Goal: Transaction & Acquisition: Purchase product/service

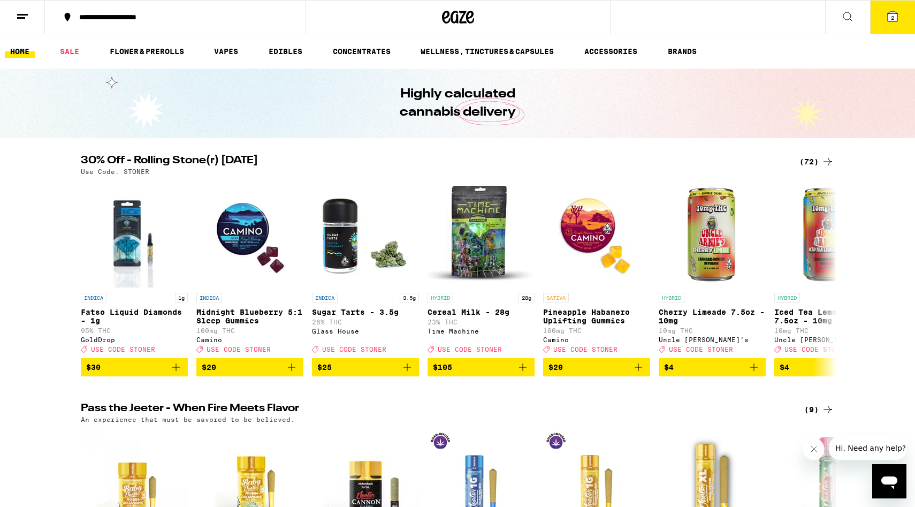
click at [812, 159] on div "(72)" at bounding box center [816, 161] width 35 height 13
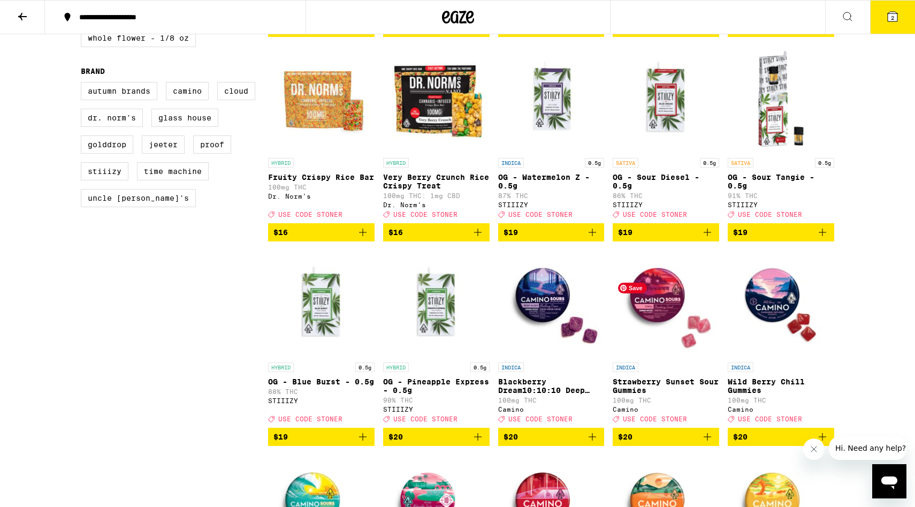
scroll to position [724, 0]
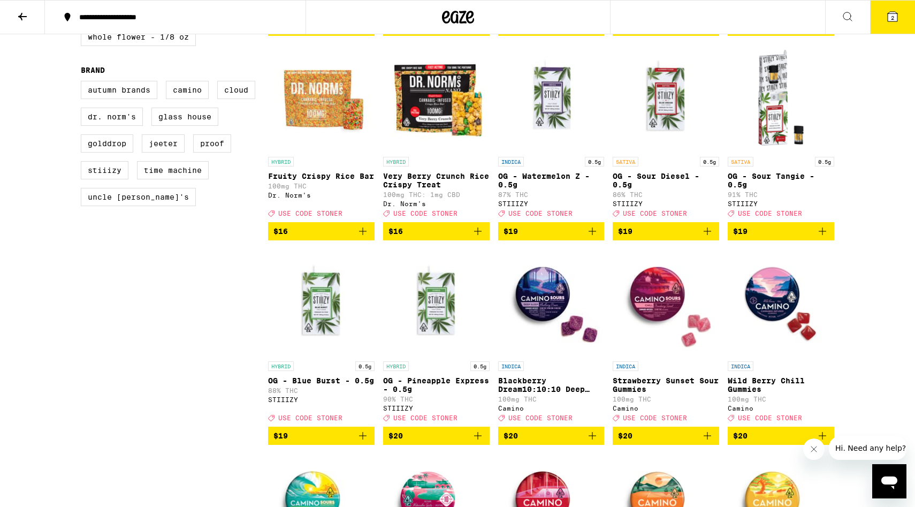
click at [891, 21] on icon at bounding box center [892, 17] width 10 height 10
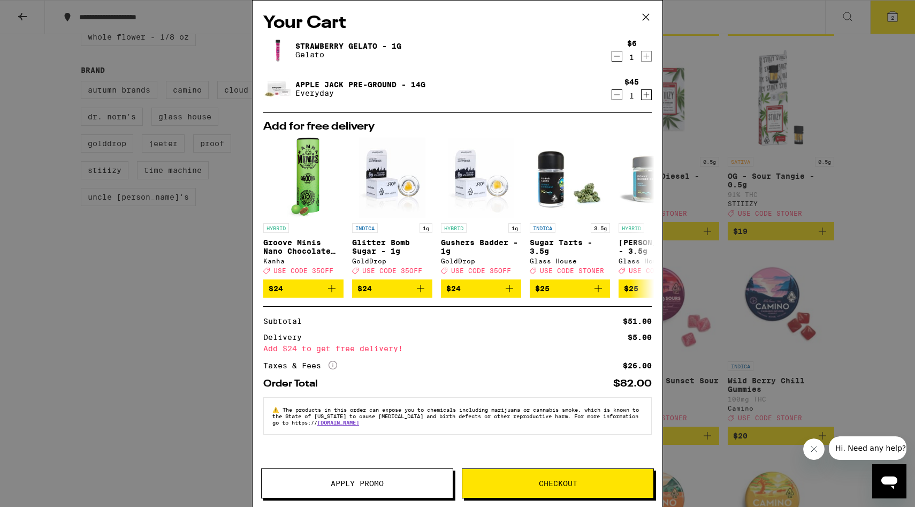
click at [615, 53] on icon "Decrement" at bounding box center [617, 56] width 10 height 13
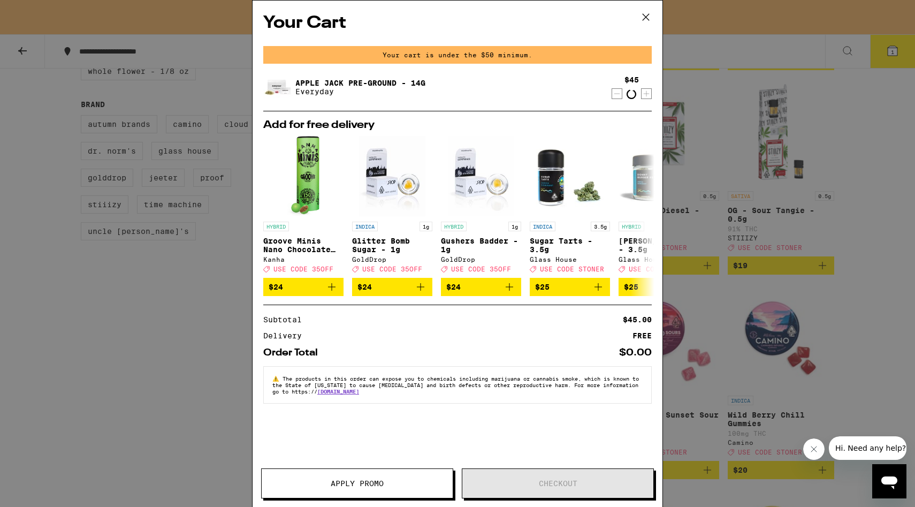
scroll to position [758, 0]
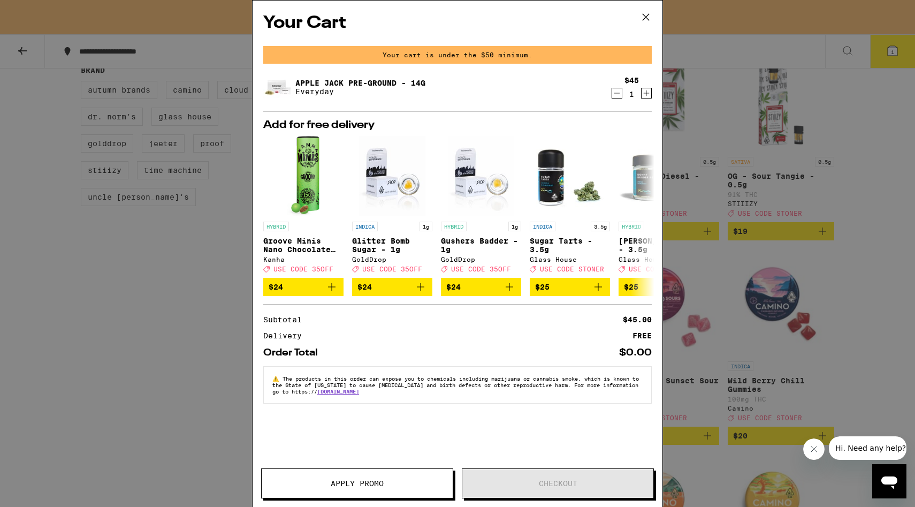
click at [619, 95] on icon "Decrement" at bounding box center [617, 93] width 10 height 13
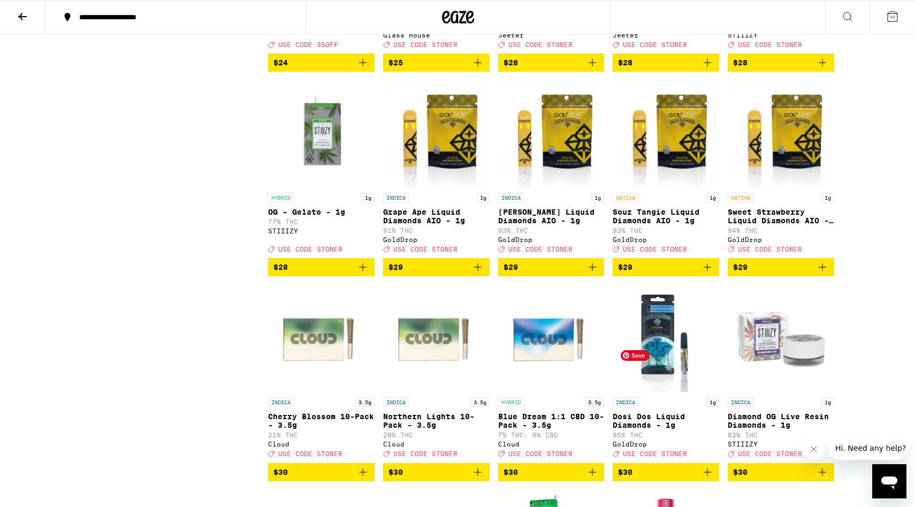
scroll to position [1708, 0]
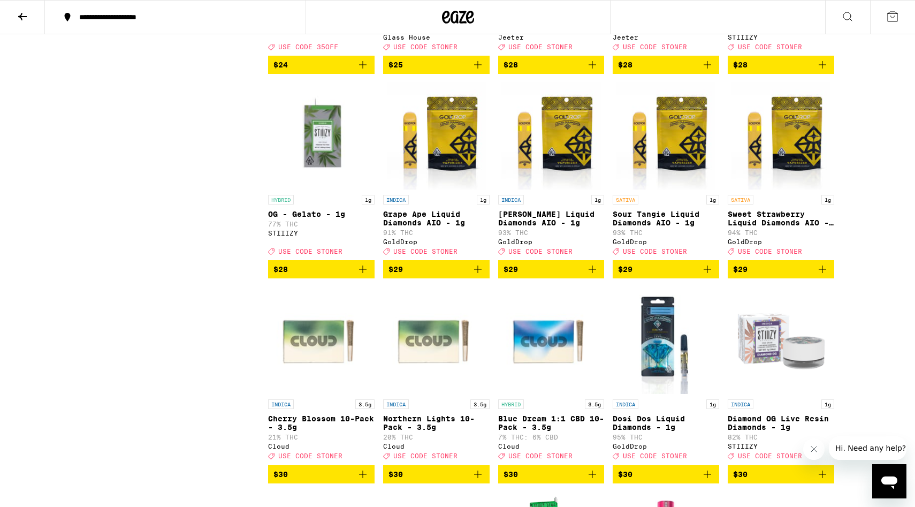
click at [823, 71] on icon "Add to bag" at bounding box center [822, 64] width 13 height 13
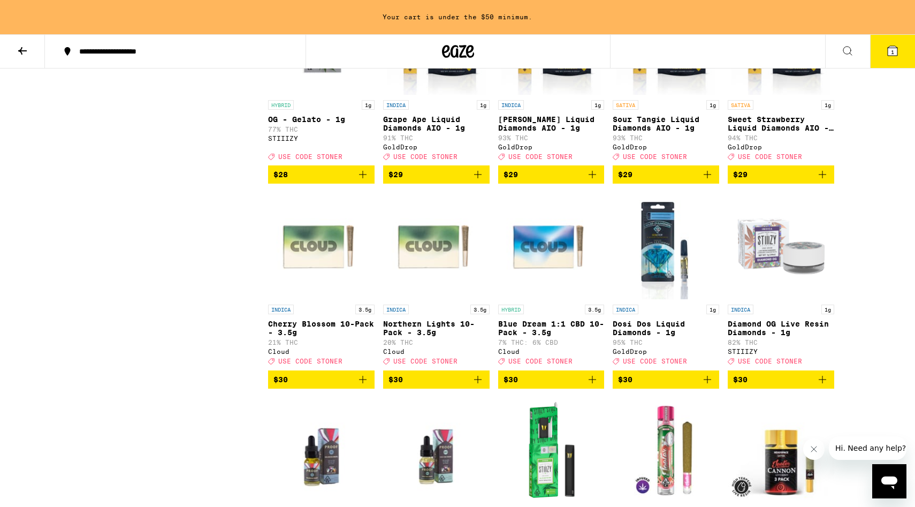
scroll to position [1839, 0]
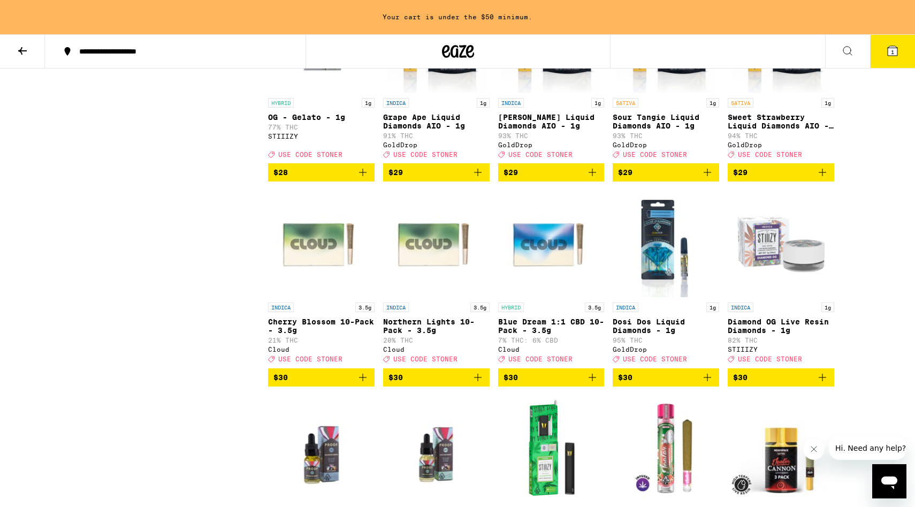
click at [476, 384] on icon "Add to bag" at bounding box center [477, 377] width 13 height 13
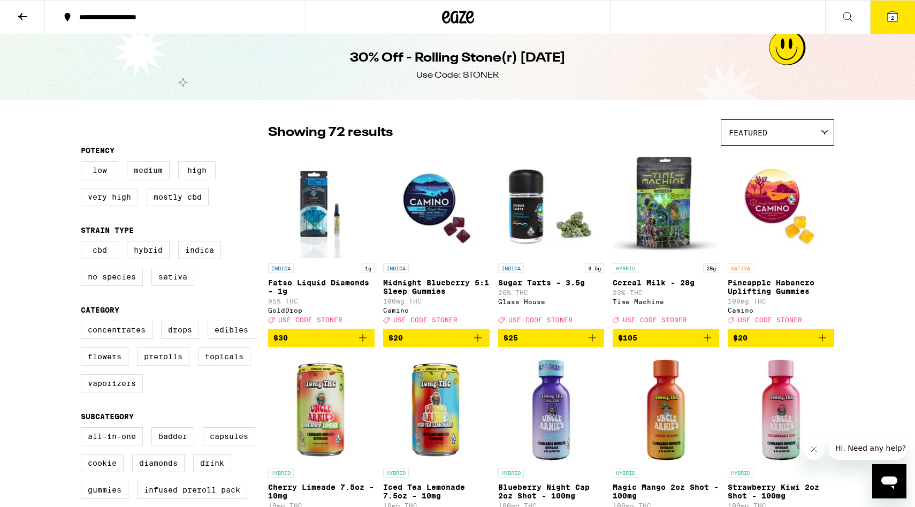
scroll to position [0, 0]
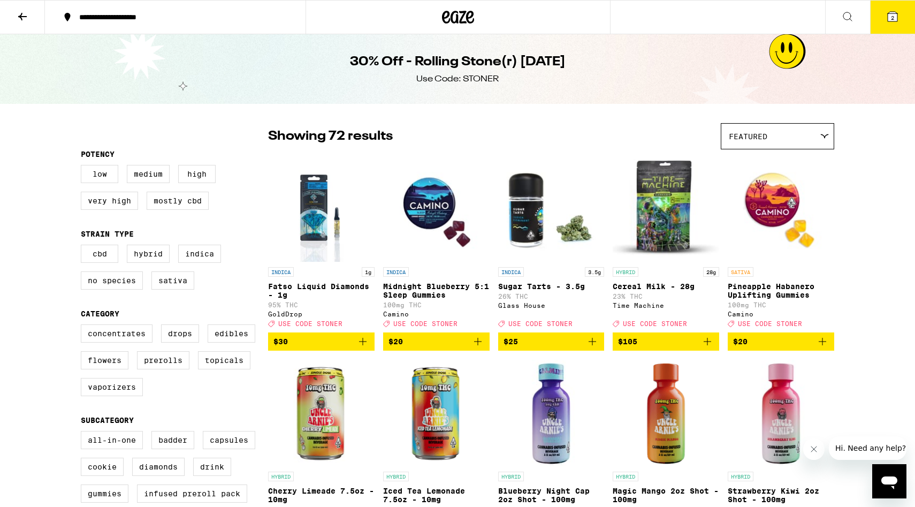
click at [598, 343] on icon "Add to bag" at bounding box center [592, 341] width 13 height 13
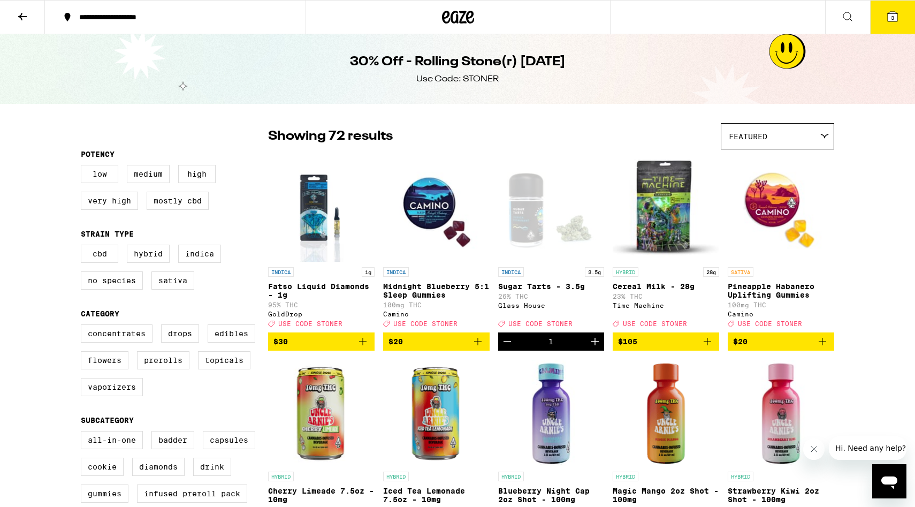
click at [894, 25] on button "3" at bounding box center [892, 17] width 45 height 33
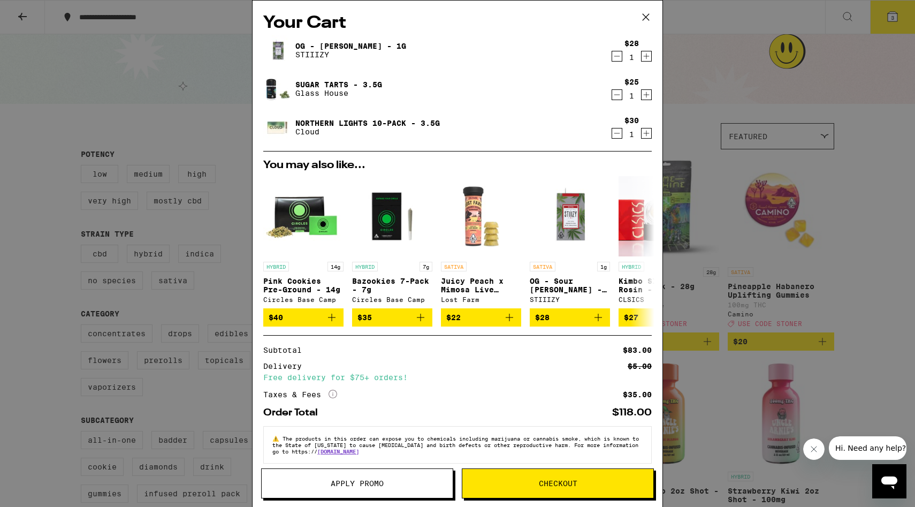
click at [351, 479] on span "Apply Promo" at bounding box center [357, 482] width 53 height 7
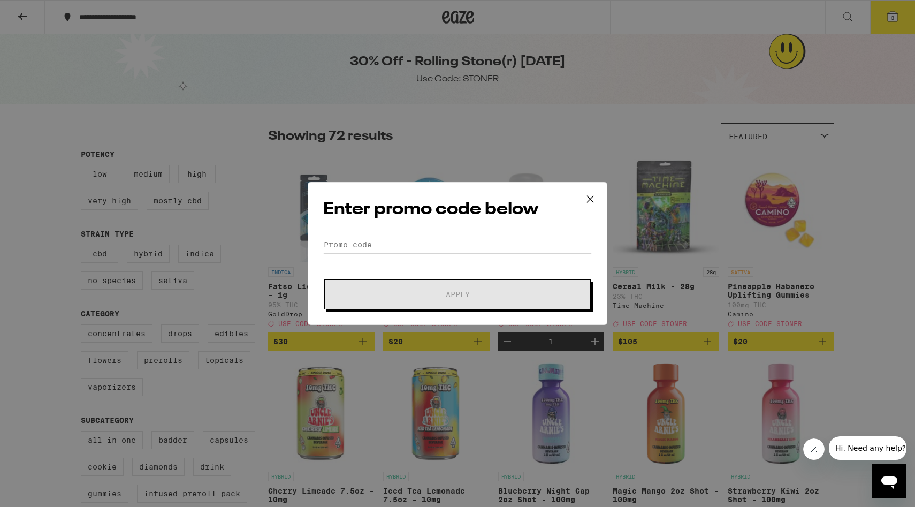
click at [386, 248] on input "Promo Code" at bounding box center [457, 244] width 269 height 16
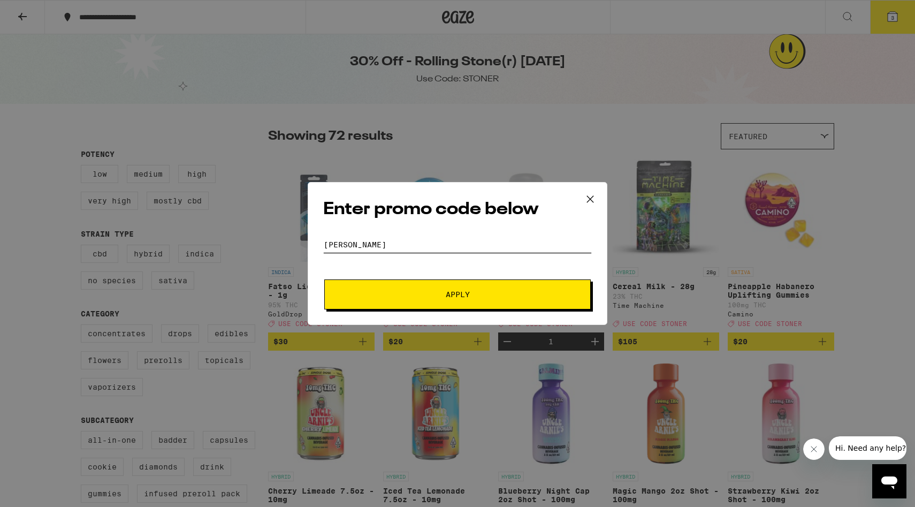
type input "Stoner"
click at [324, 279] on button "Apply" at bounding box center [457, 294] width 266 height 30
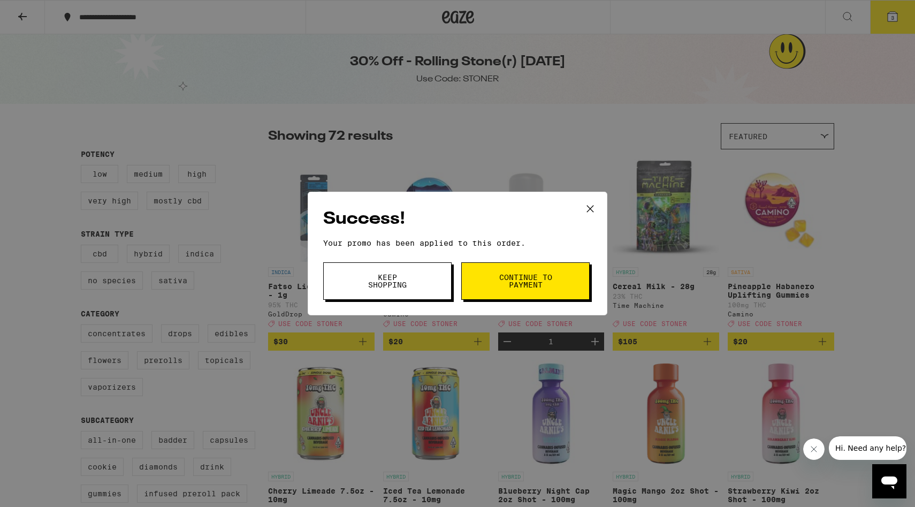
click at [403, 282] on span "Keep Shopping" at bounding box center [387, 280] width 55 height 15
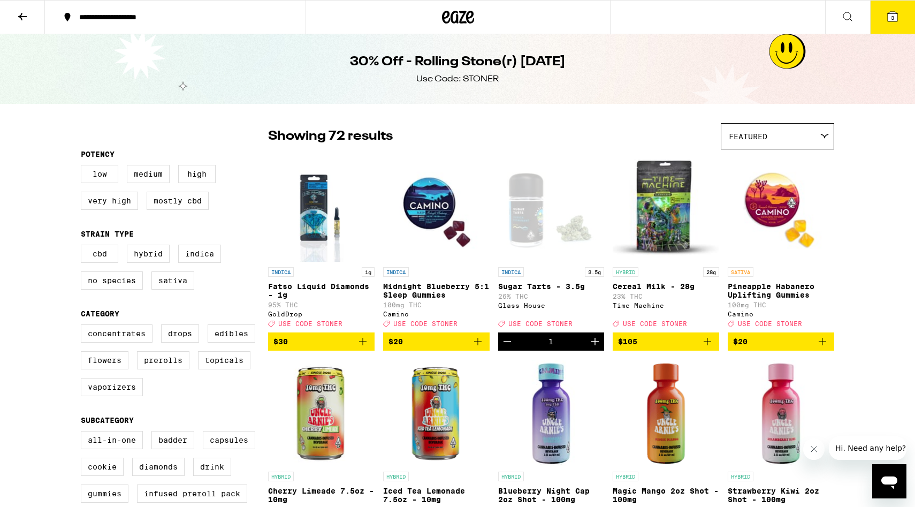
click at [897, 13] on icon at bounding box center [892, 16] width 13 height 13
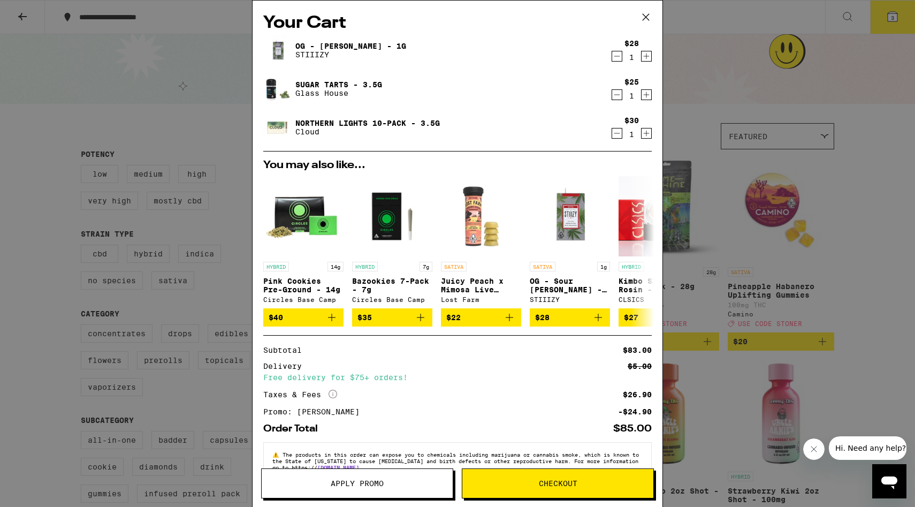
click at [617, 93] on icon "Decrement" at bounding box center [617, 94] width 10 height 13
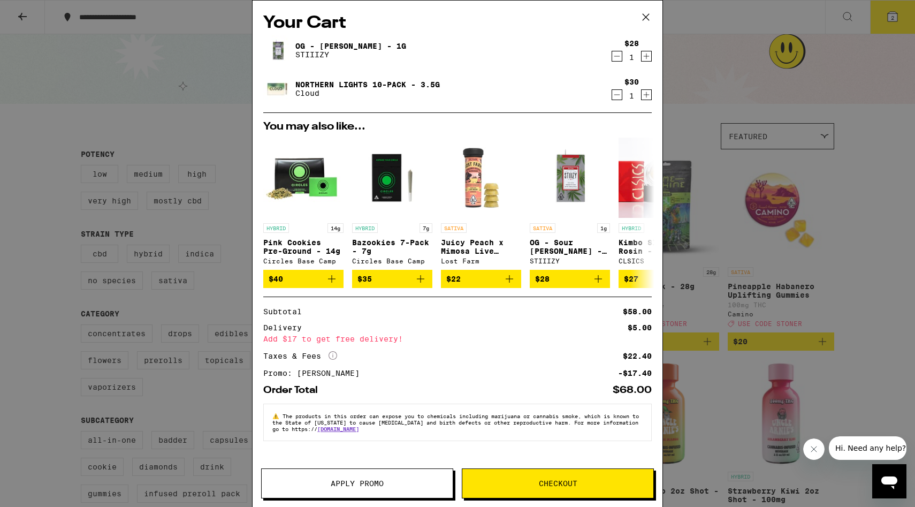
click at [688, 88] on div "Your Cart OG - King Louis XIII - 1g STIIIZY $28 1 Northern Lights 10-Pack - 3.5…" at bounding box center [457, 253] width 915 height 507
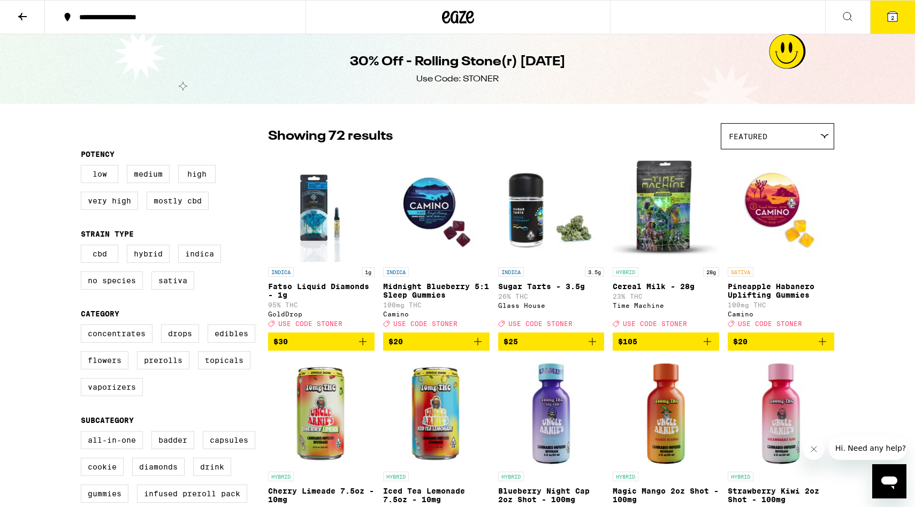
click at [468, 14] on icon at bounding box center [470, 17] width 8 height 13
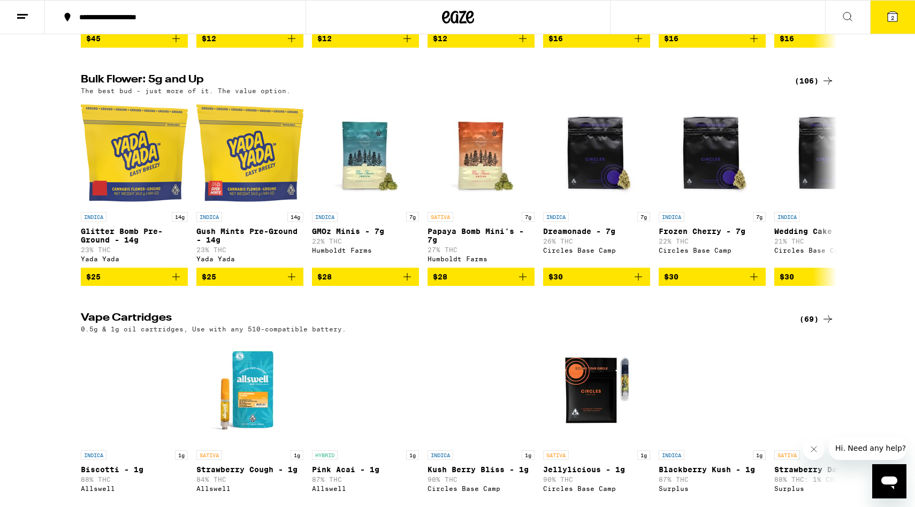
scroll to position [1050, 0]
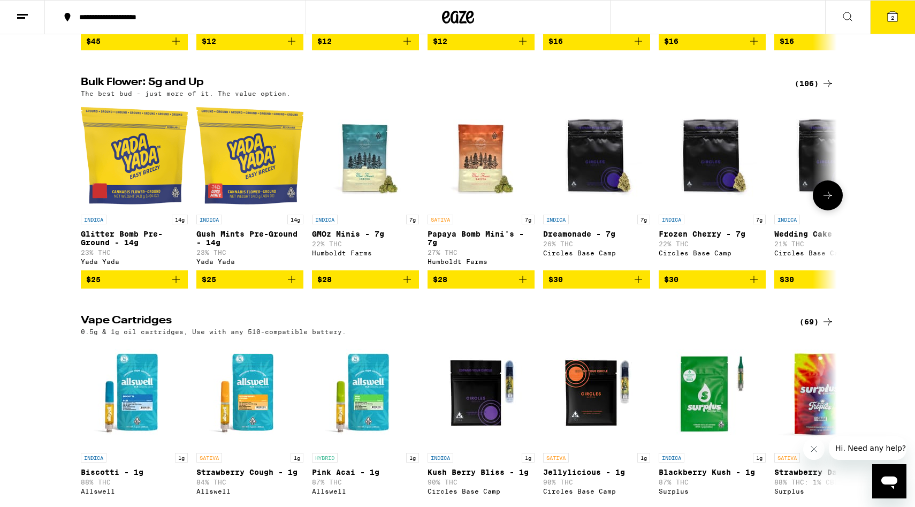
click at [292, 286] on icon "Add to bag" at bounding box center [291, 279] width 13 height 13
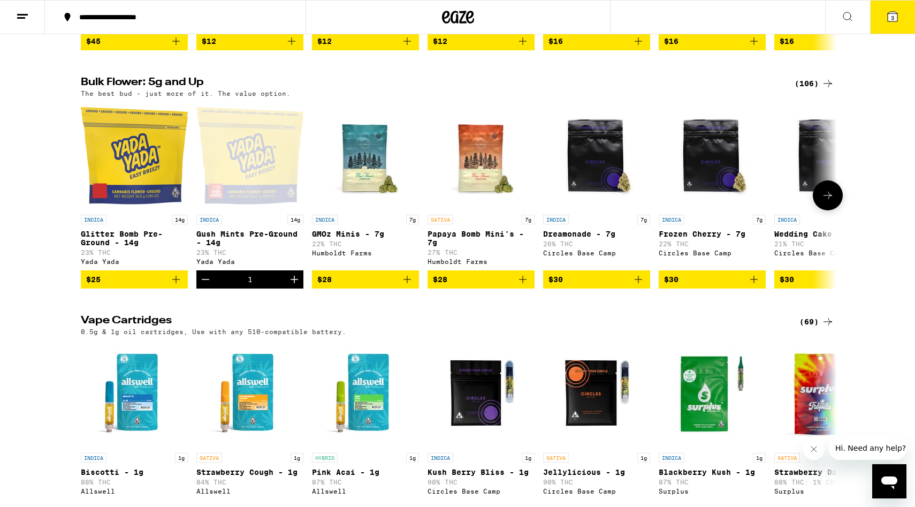
scroll to position [0, 0]
click at [890, 22] on icon at bounding box center [892, 16] width 13 height 13
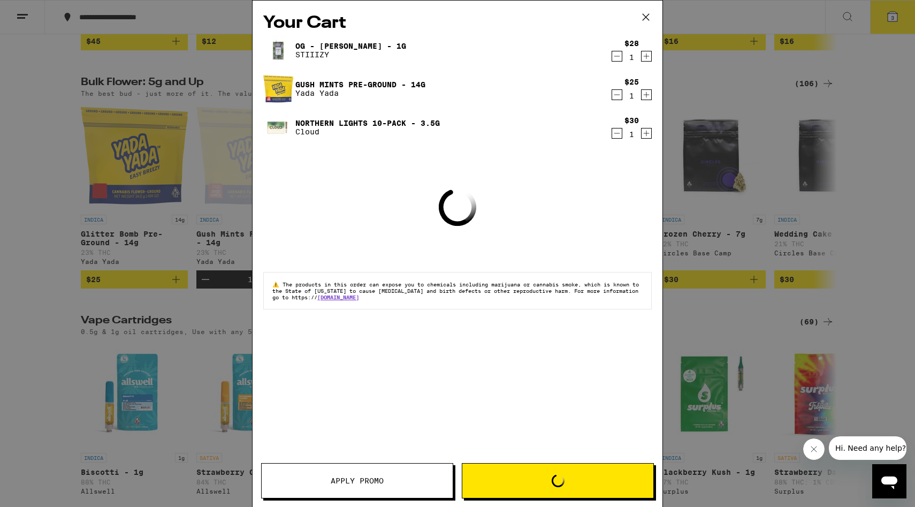
click at [616, 131] on icon "Decrement" at bounding box center [617, 133] width 10 height 13
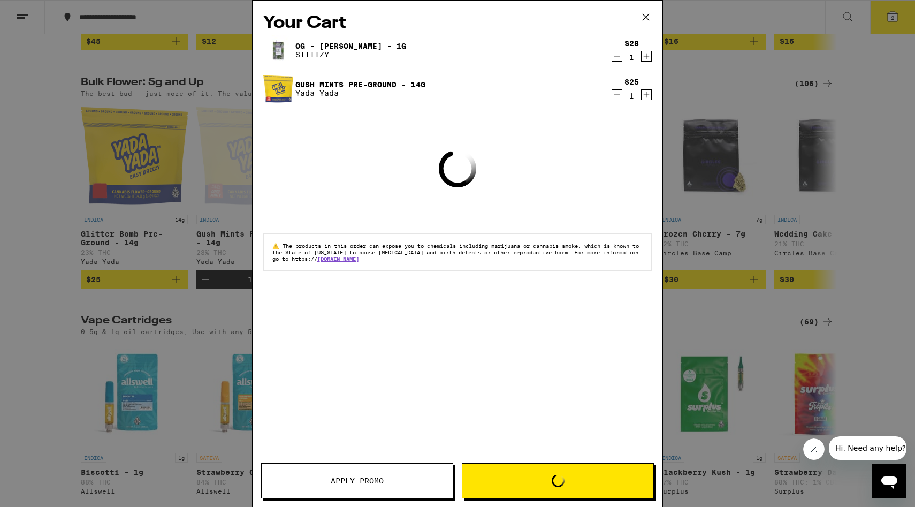
click at [690, 13] on div "Your Cart OG - King Louis XIII - 1g STIIIZY $28 1 Gush Mints Pre-Ground - 14g Y…" at bounding box center [457, 253] width 915 height 507
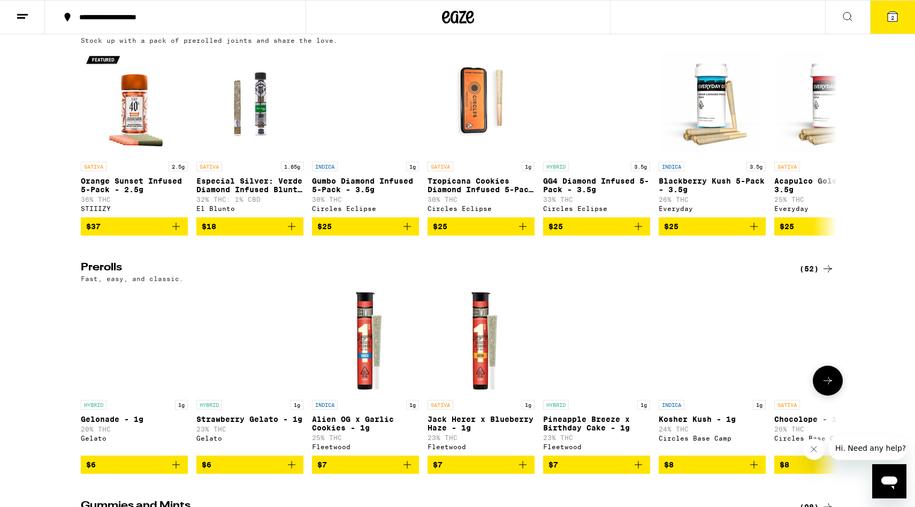
scroll to position [2420, 0]
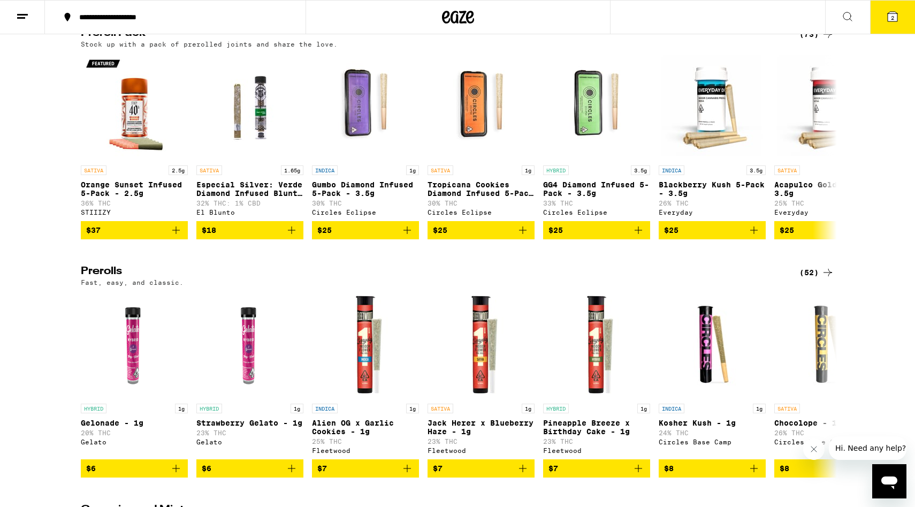
click at [820, 48] on div "Stock up with a pack of prerolled joints and share the love." at bounding box center [457, 44] width 753 height 7
click at [821, 41] on div "(73)" at bounding box center [816, 34] width 35 height 13
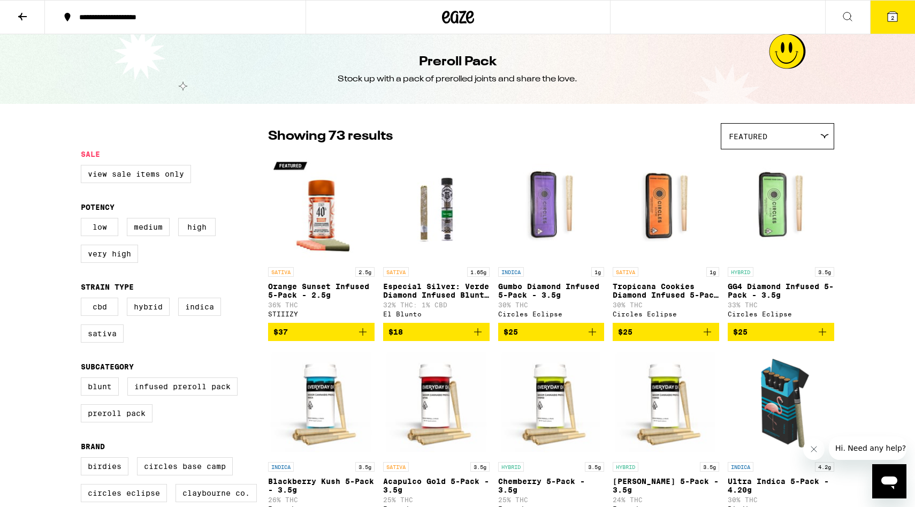
click at [749, 128] on div "Featured" at bounding box center [777, 136] width 112 height 25
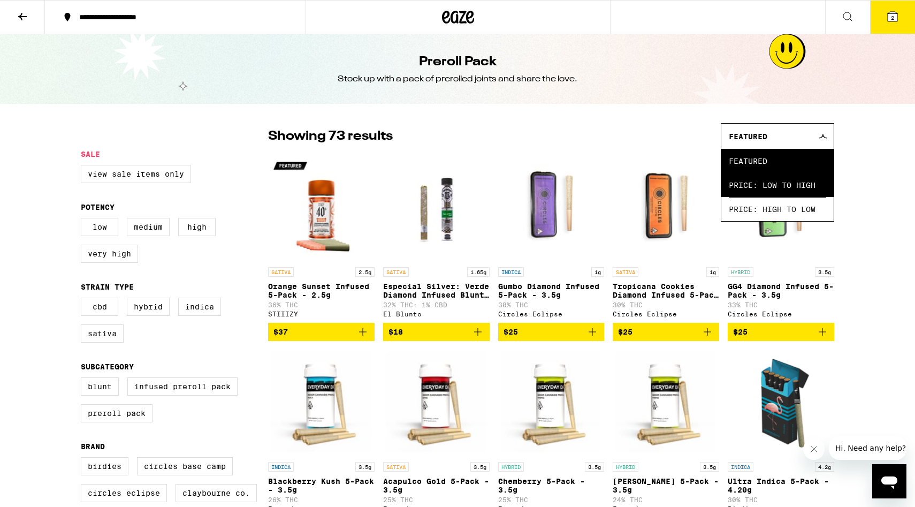
click at [753, 185] on span "Price: Low to High" at bounding box center [777, 185] width 97 height 24
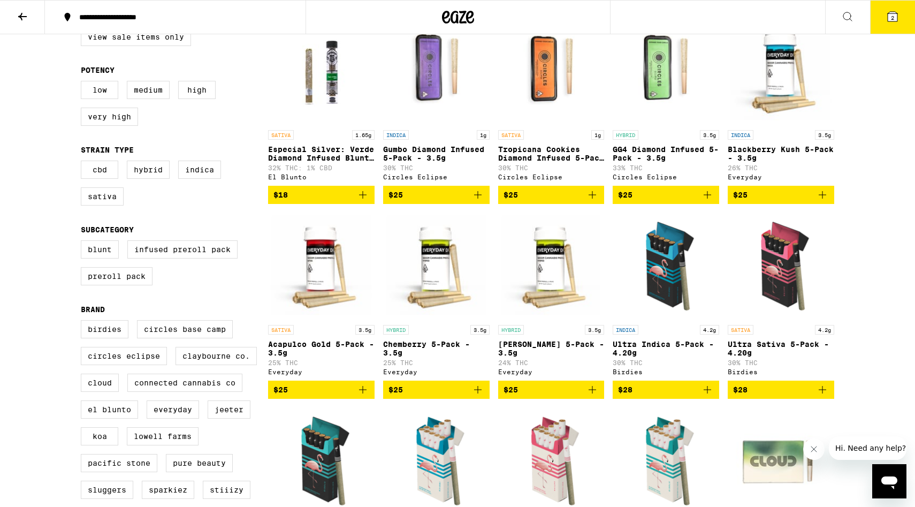
scroll to position [126, 0]
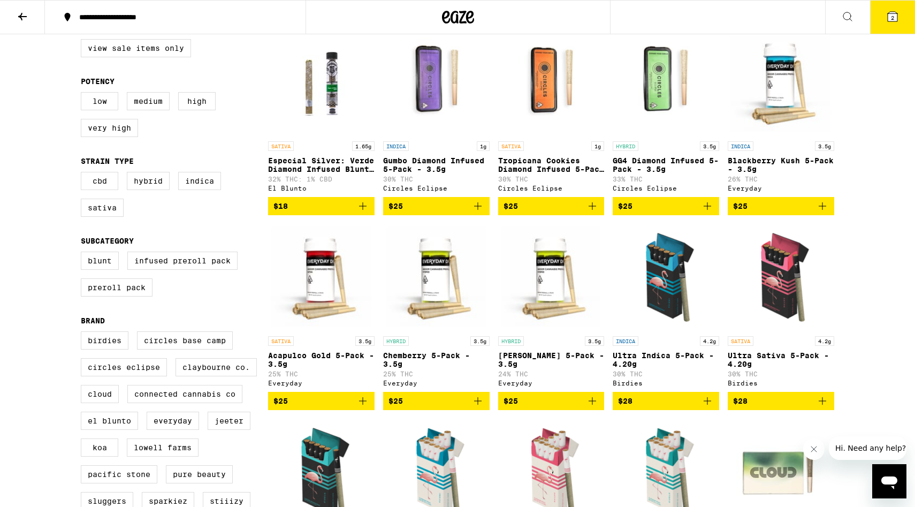
click at [710, 405] on icon "Add to bag" at bounding box center [707, 400] width 13 height 13
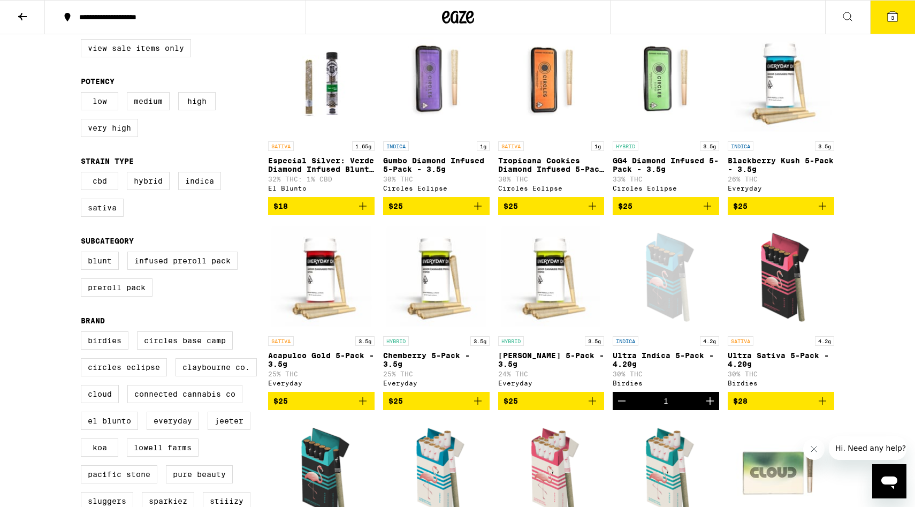
click at [893, 17] on span "3" at bounding box center [892, 17] width 3 height 6
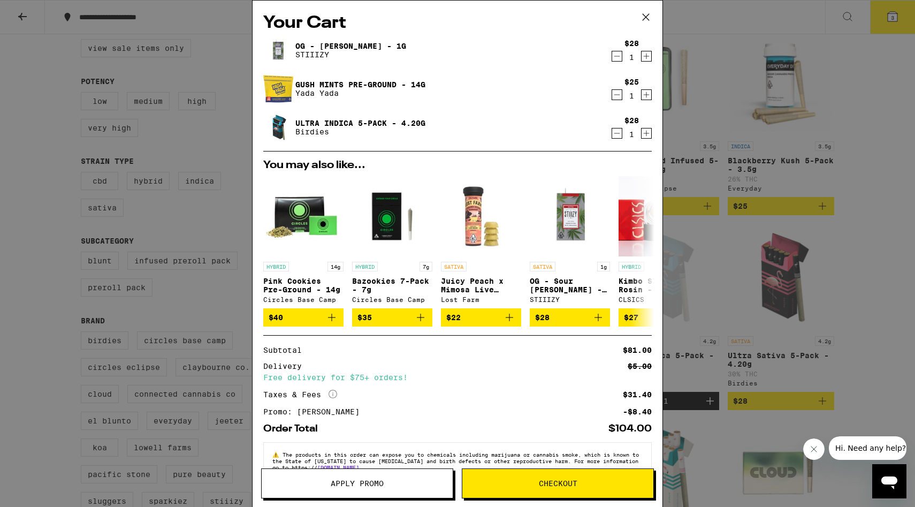
click at [619, 56] on icon "Decrement" at bounding box center [617, 56] width 10 height 13
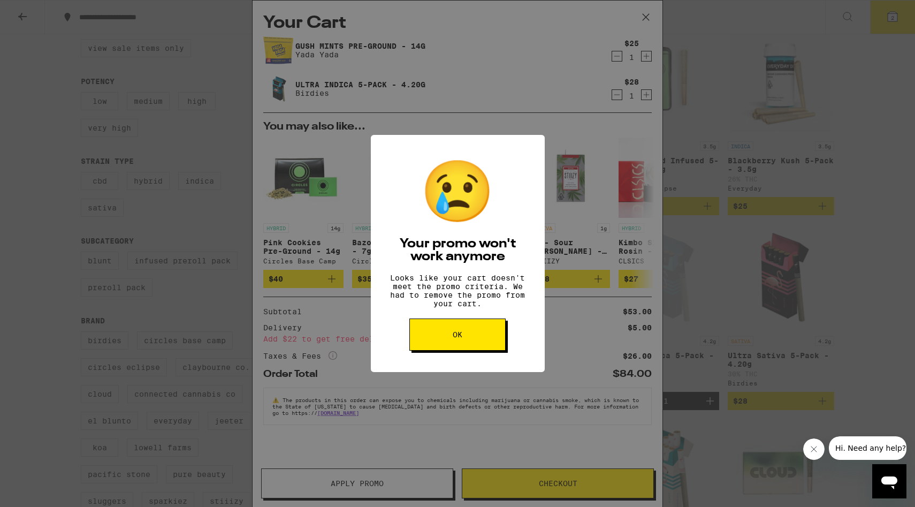
click at [477, 339] on button "OK" at bounding box center [457, 334] width 96 height 32
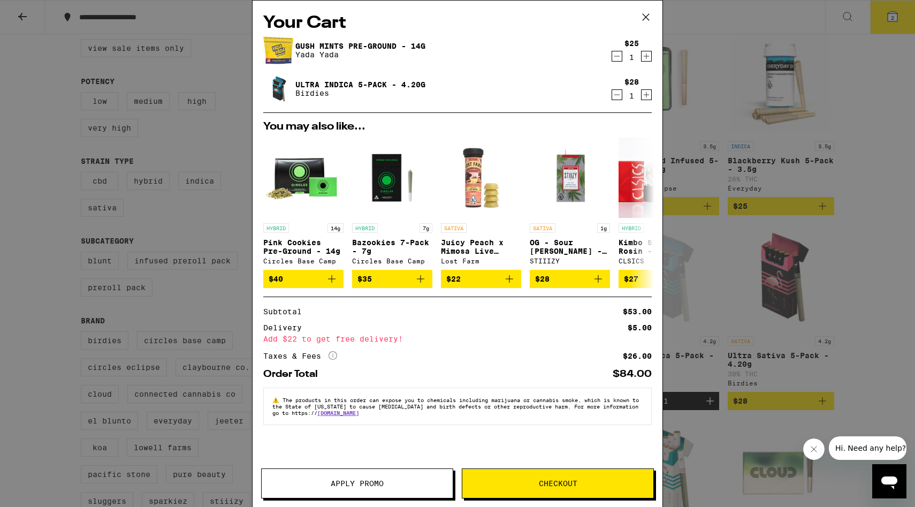
click at [652, 13] on icon at bounding box center [646, 17] width 16 height 16
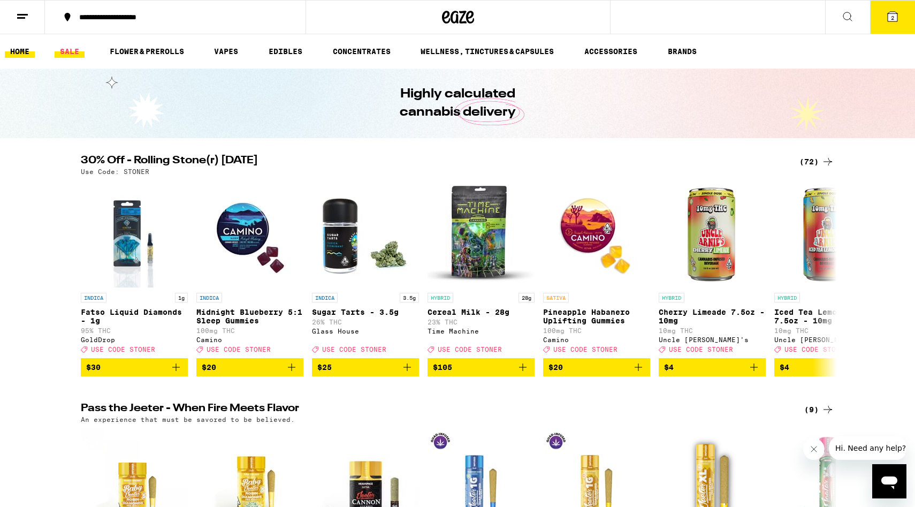
click at [77, 45] on link "SALE" at bounding box center [70, 51] width 30 height 13
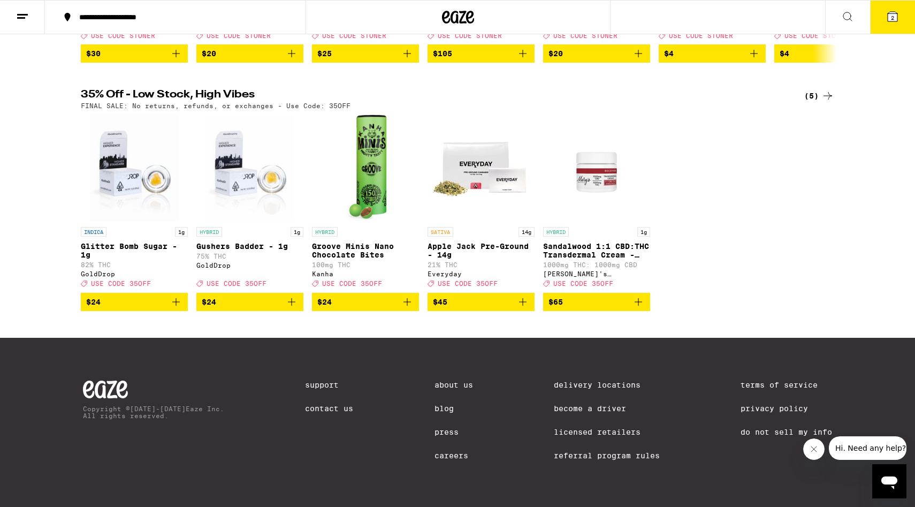
scroll to position [309, 0]
click at [816, 101] on div "(5)" at bounding box center [819, 95] width 30 height 13
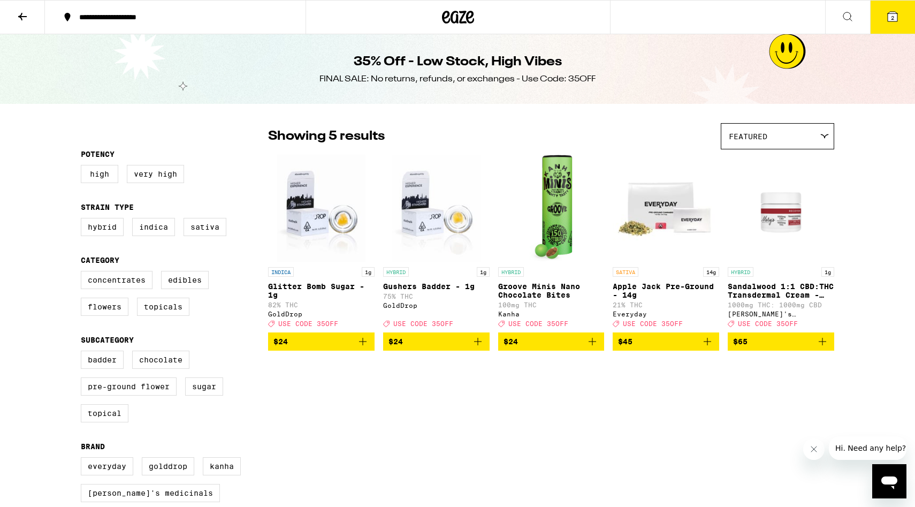
click at [881, 20] on button "2" at bounding box center [892, 17] width 45 height 33
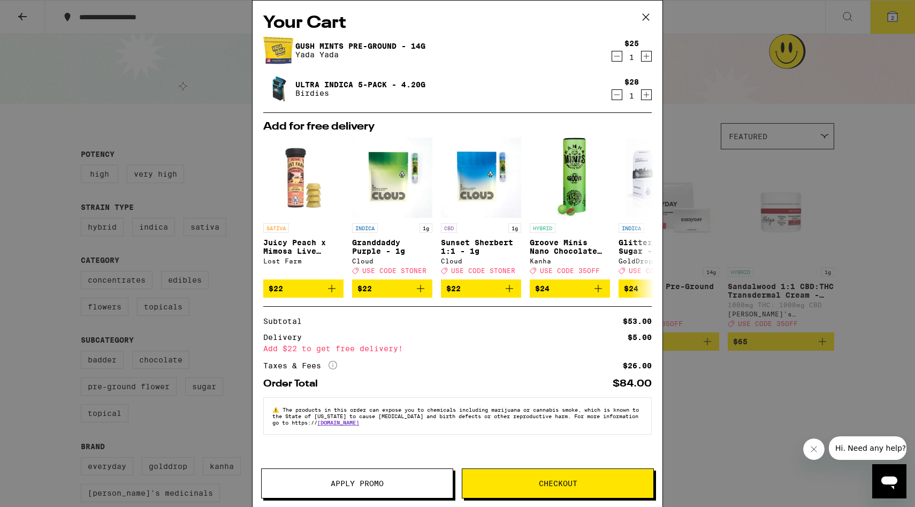
click at [618, 92] on icon "Decrement" at bounding box center [617, 94] width 10 height 13
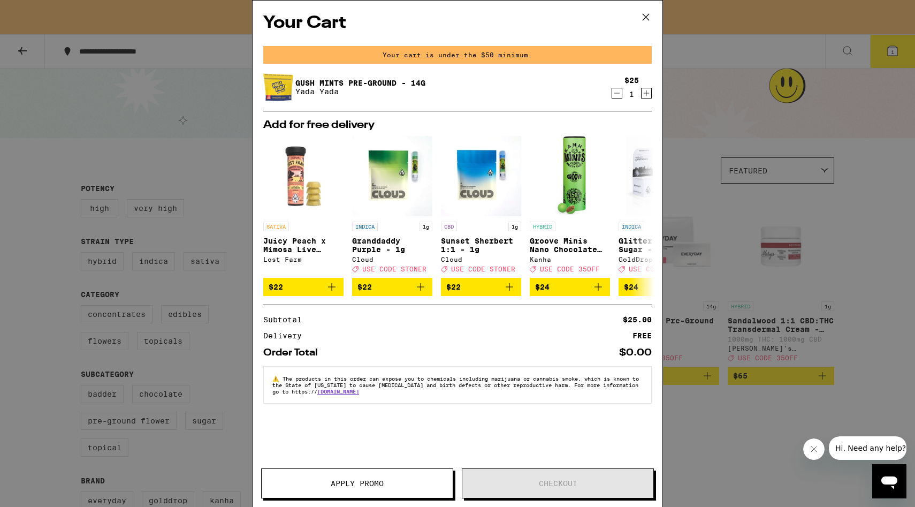
click at [618, 88] on icon "Decrement" at bounding box center [617, 93] width 10 height 13
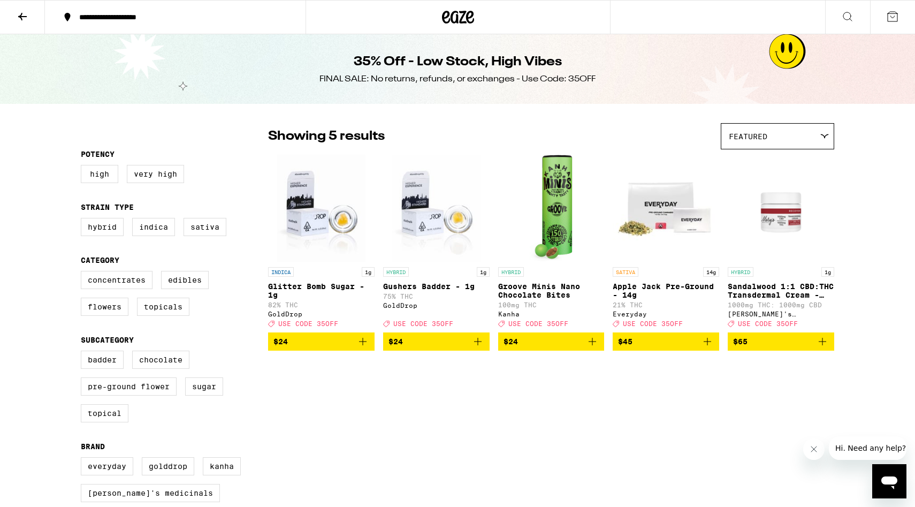
click at [713, 346] on icon "Add to bag" at bounding box center [707, 341] width 13 height 13
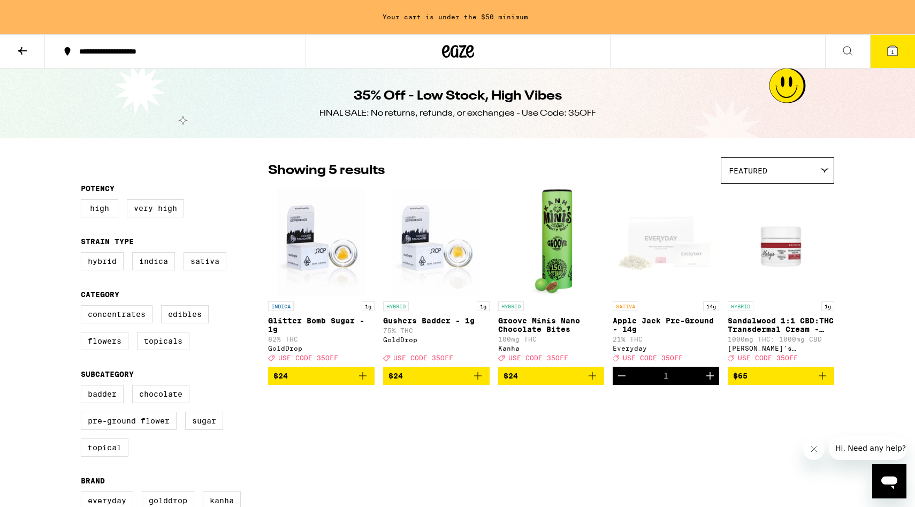
click at [479, 380] on icon "Add to bag" at bounding box center [477, 375] width 13 height 13
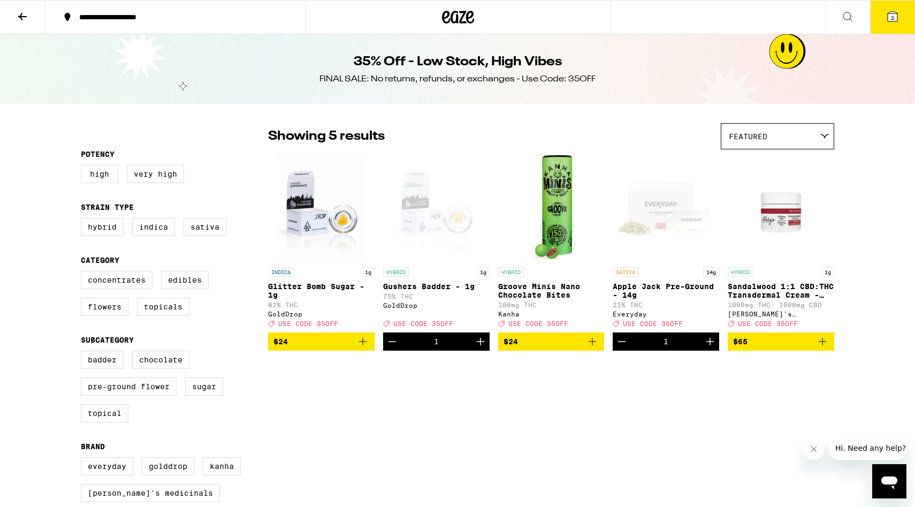
click at [889, 15] on icon at bounding box center [892, 17] width 10 height 10
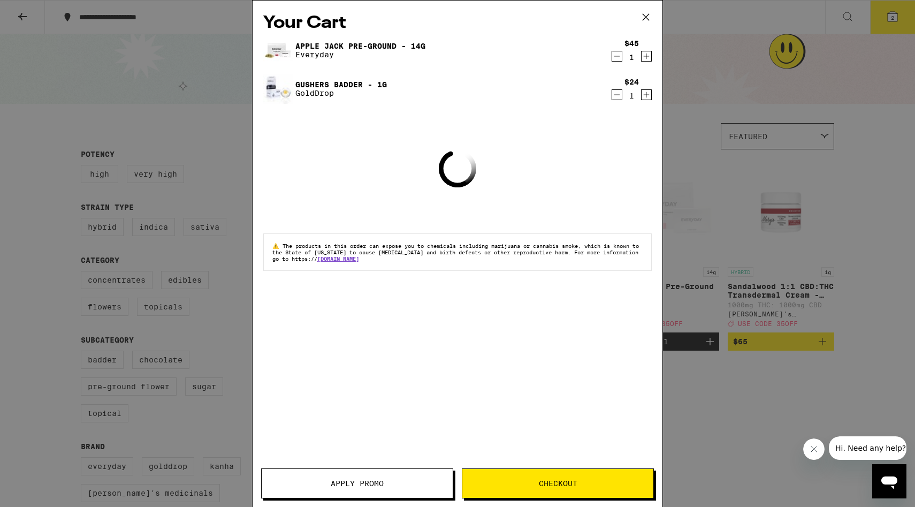
click at [409, 489] on button "Apply Promo" at bounding box center [357, 483] width 192 height 30
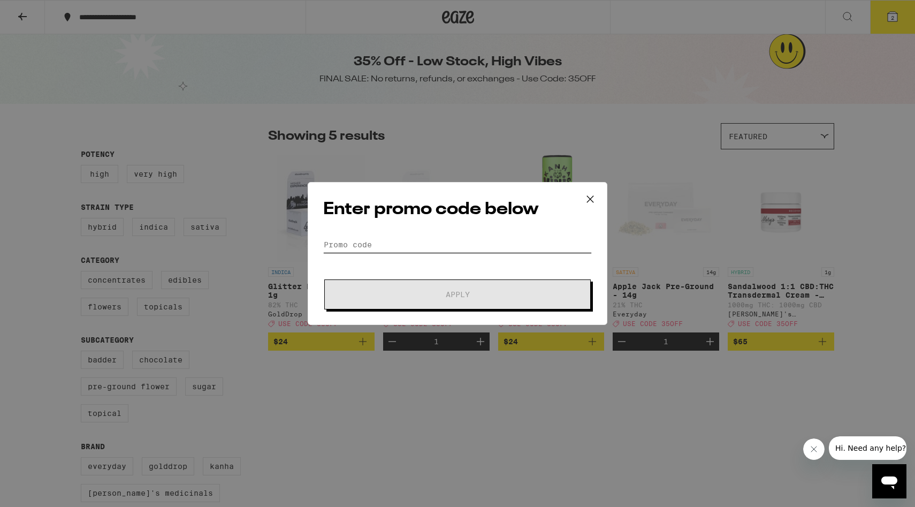
click at [441, 239] on input "Promo Code" at bounding box center [457, 244] width 269 height 16
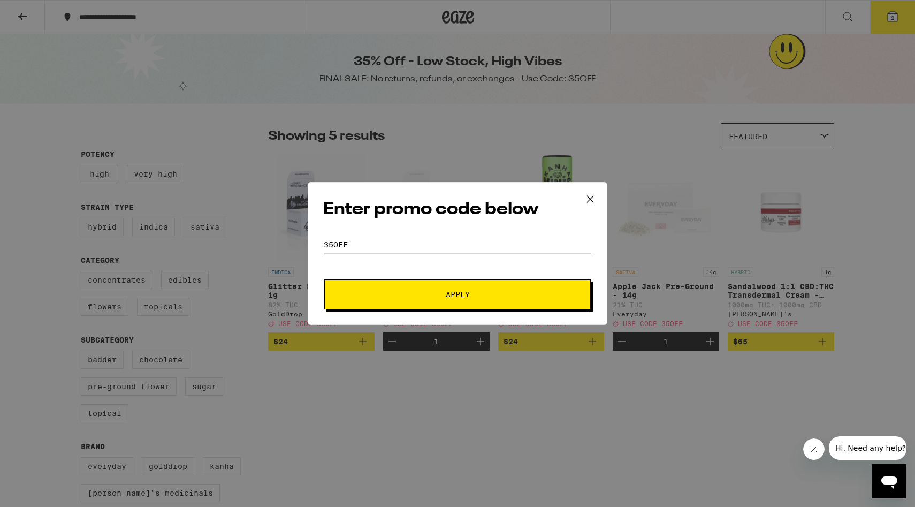
type input "35off"
click at [324, 279] on button "Apply" at bounding box center [457, 294] width 266 height 30
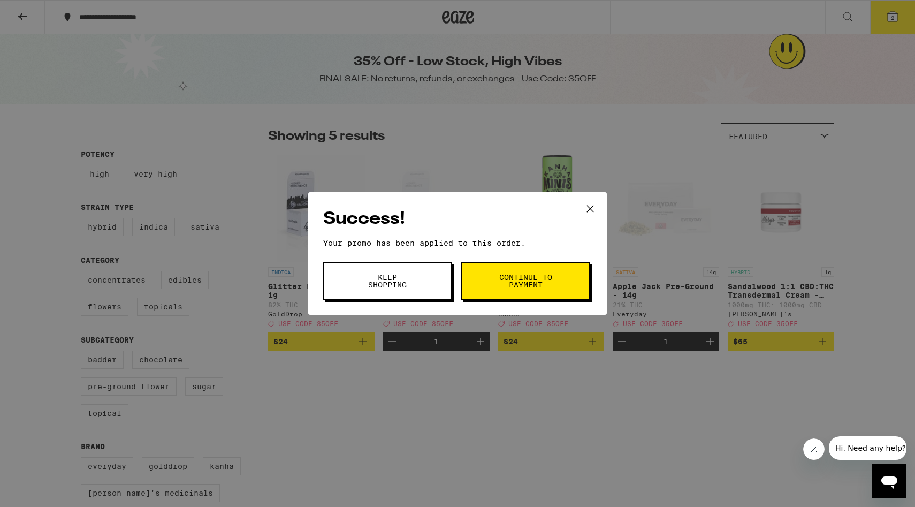
click at [403, 276] on span "Keep Shopping" at bounding box center [387, 280] width 55 height 15
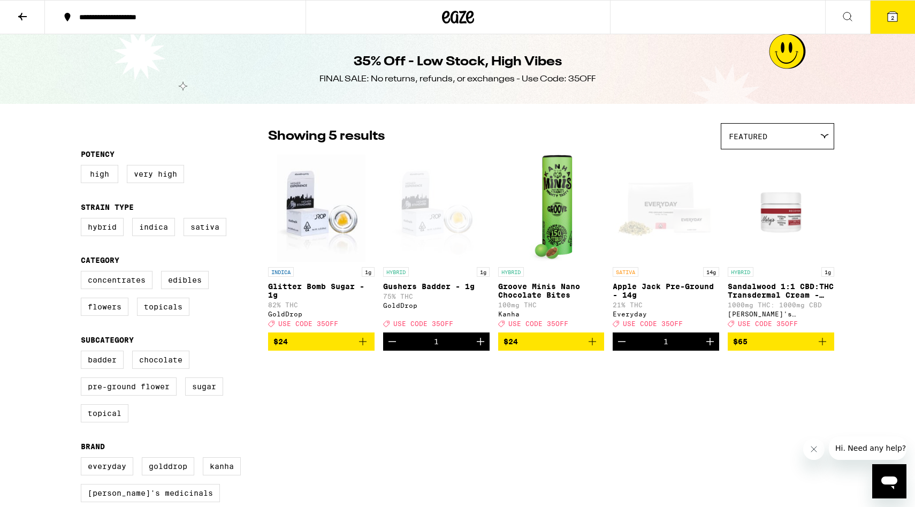
click at [897, 22] on icon at bounding box center [892, 16] width 13 height 13
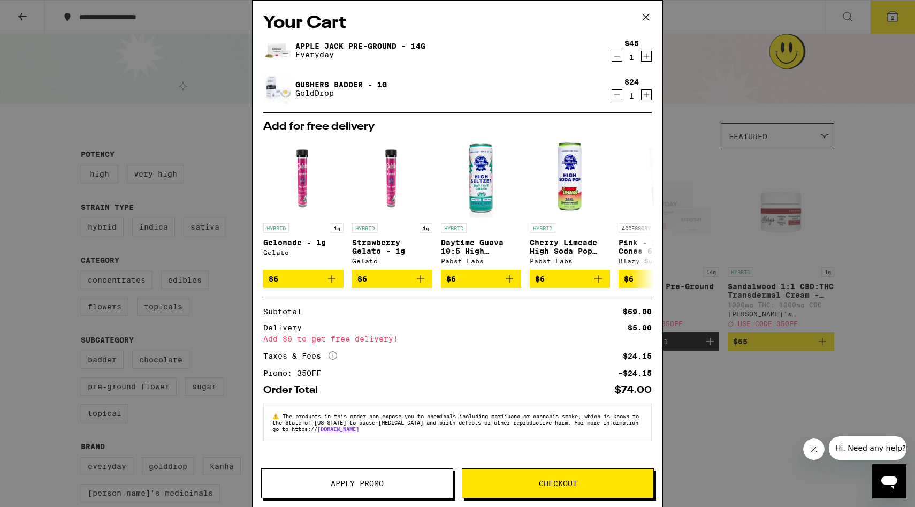
click at [702, 66] on div "Your Cart Apple Jack Pre-Ground - 14g Everyday $45 1 Gushers Badder - 1g GoldDr…" at bounding box center [457, 253] width 915 height 507
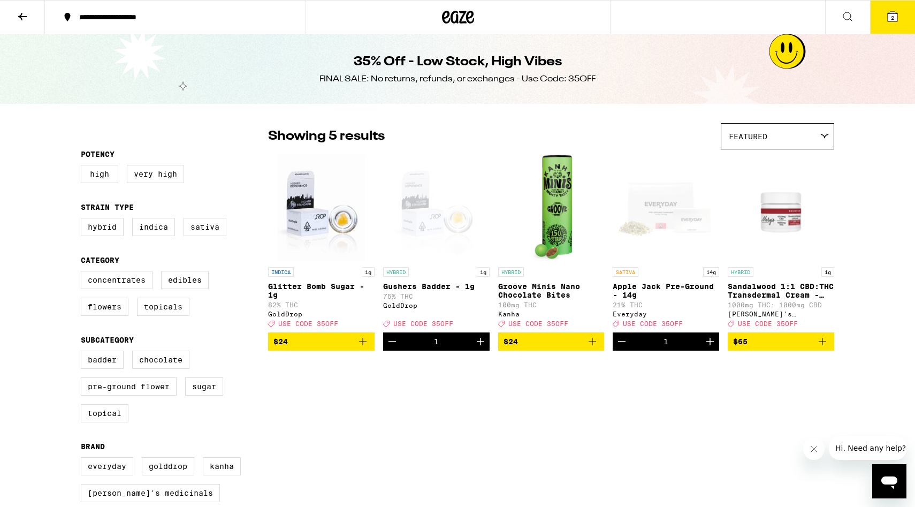
click at [463, 11] on icon at bounding box center [458, 17] width 16 height 13
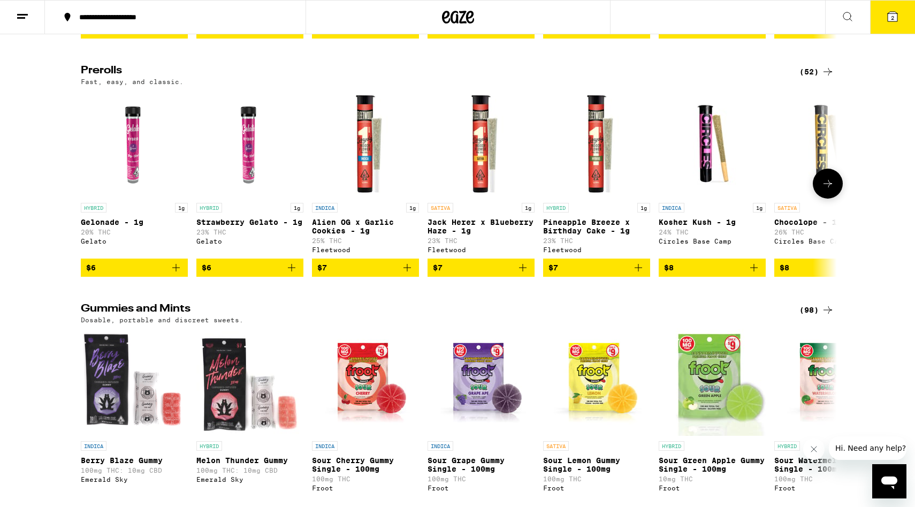
scroll to position [2621, 0]
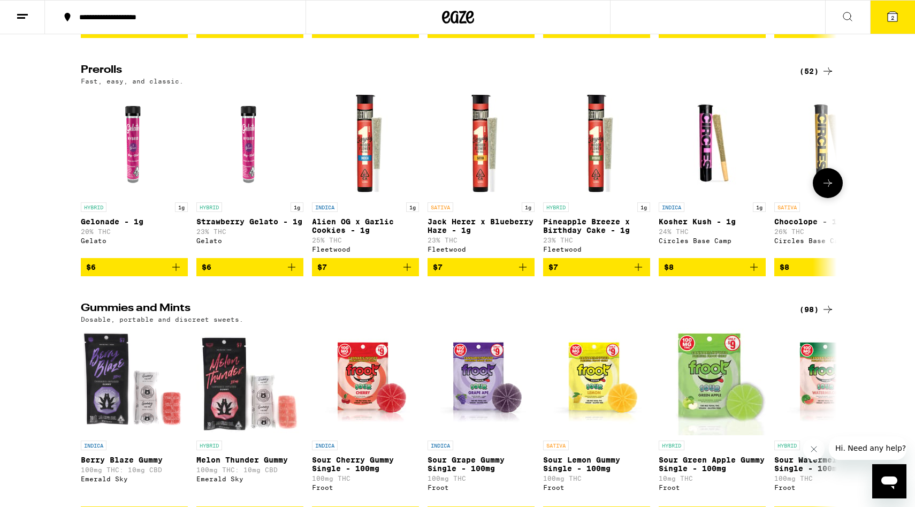
click at [289, 273] on icon "Add to bag" at bounding box center [291, 267] width 13 height 13
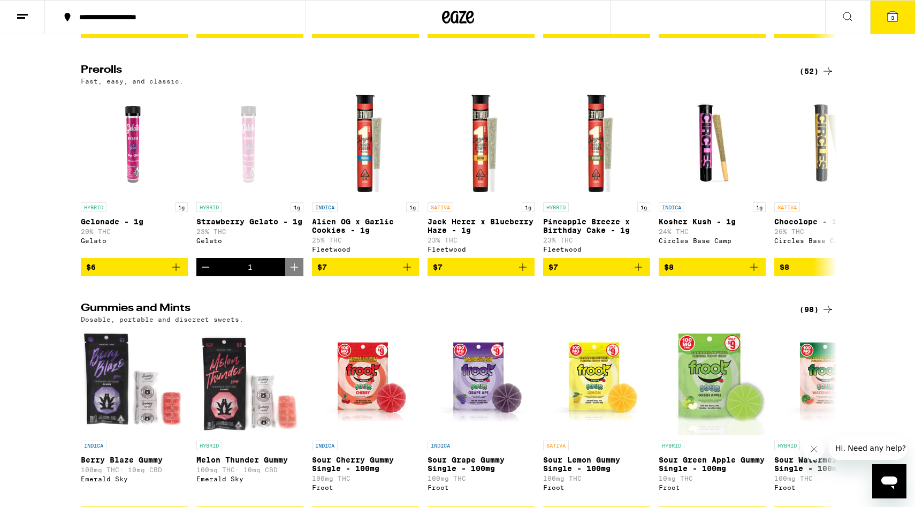
click at [898, 20] on icon at bounding box center [892, 16] width 13 height 13
